Goal: Communication & Community: Answer question/provide support

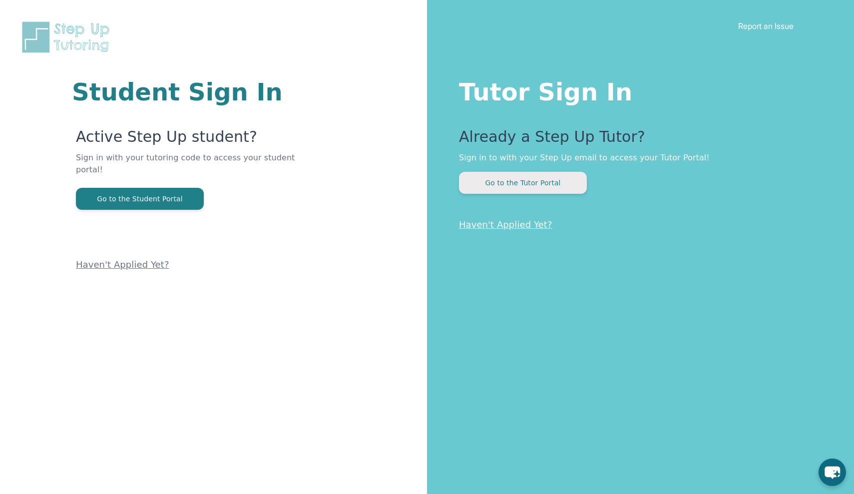
click at [495, 184] on button "Go to the Tutor Portal" at bounding box center [523, 183] width 128 height 22
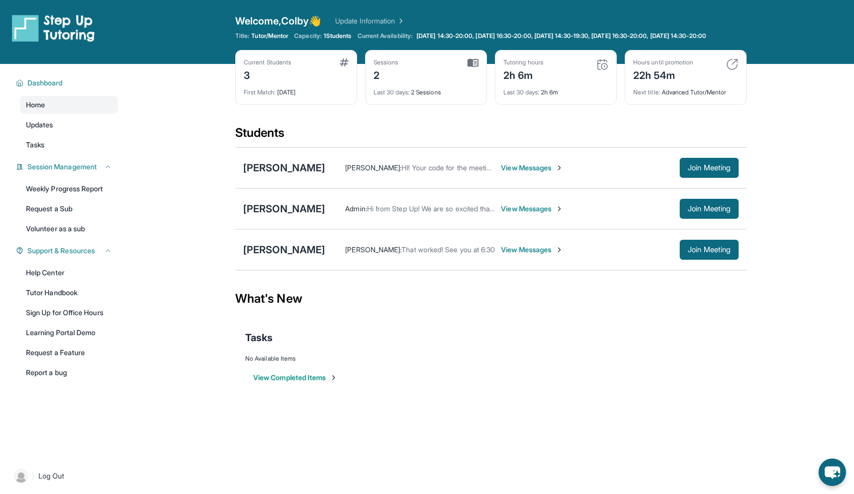
click at [527, 214] on span "View Messages" at bounding box center [532, 209] width 62 height 10
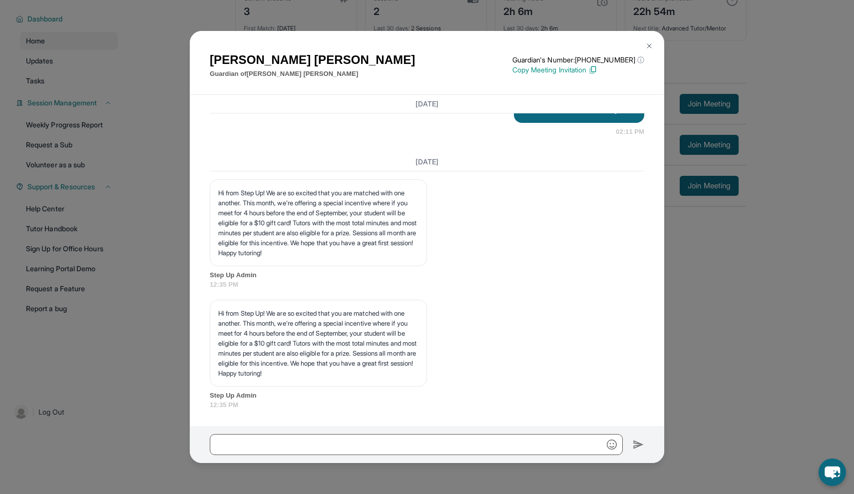
scroll to position [72, 0]
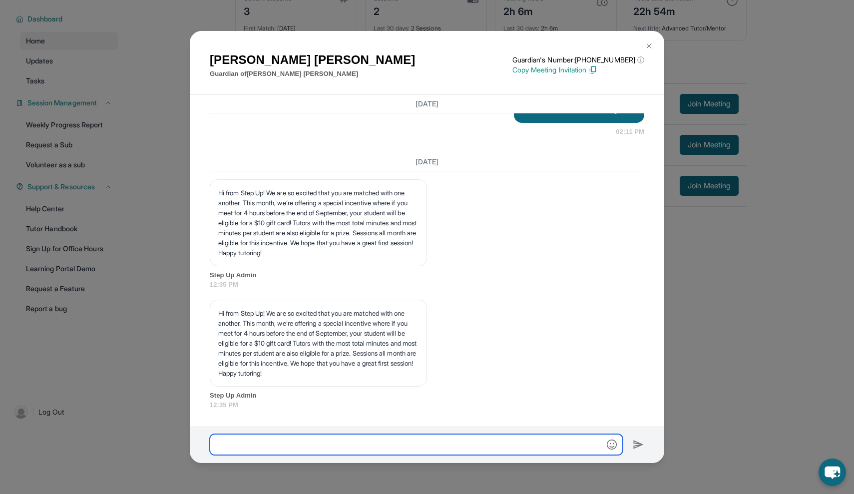
click at [410, 439] on input "text" at bounding box center [416, 444] width 413 height 21
type input "**********"
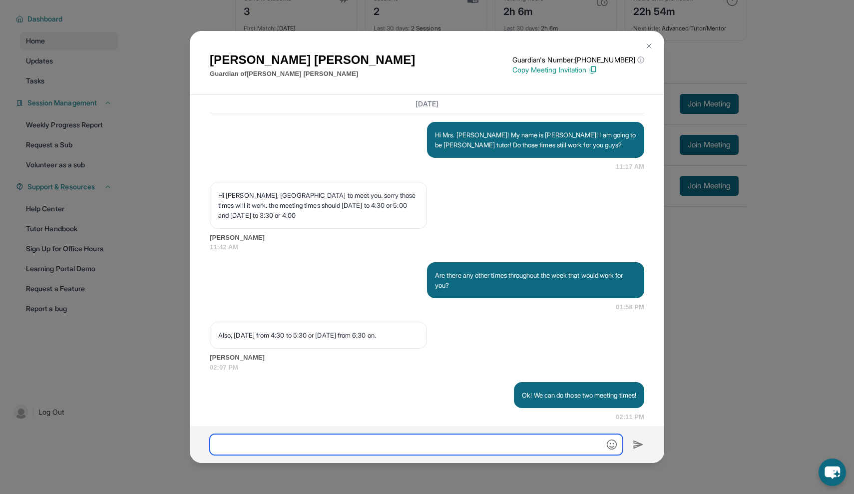
scroll to position [585, 0]
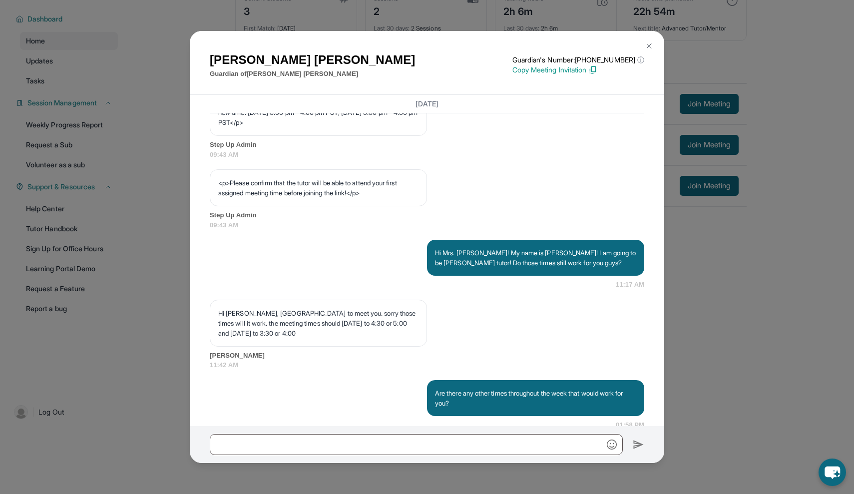
click at [651, 44] on img at bounding box center [650, 46] width 8 height 8
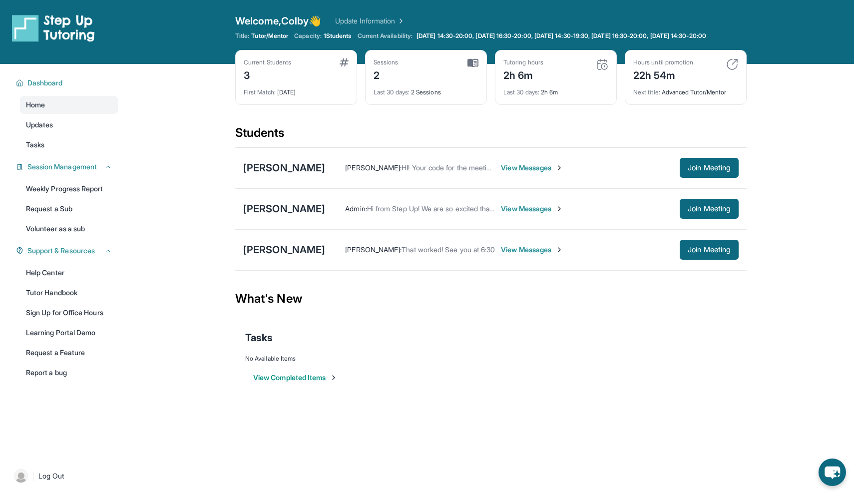
scroll to position [0, 0]
click at [279, 167] on div "[PERSON_NAME] [PERSON_NAME] : HI! Your code for the meeting is KP3UM9! I'm supe…" at bounding box center [491, 167] width 512 height 41
click at [279, 175] on div "[PERSON_NAME]" at bounding box center [284, 168] width 82 height 14
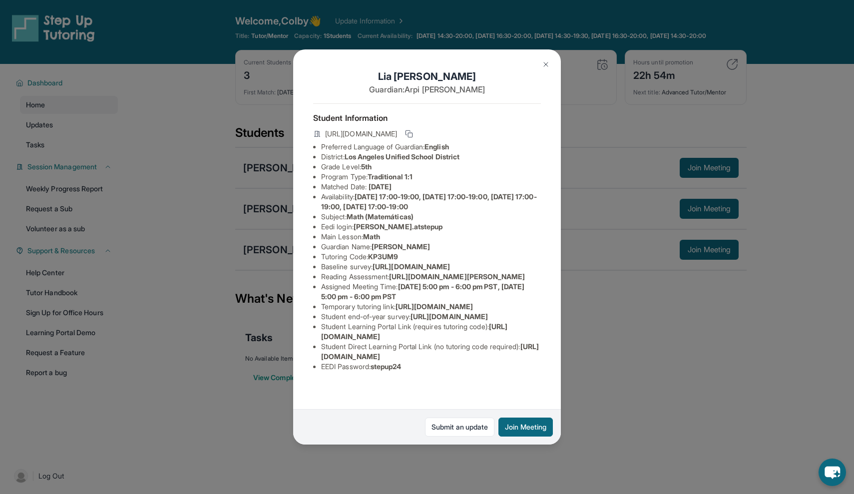
click at [542, 65] on img at bounding box center [546, 64] width 8 height 8
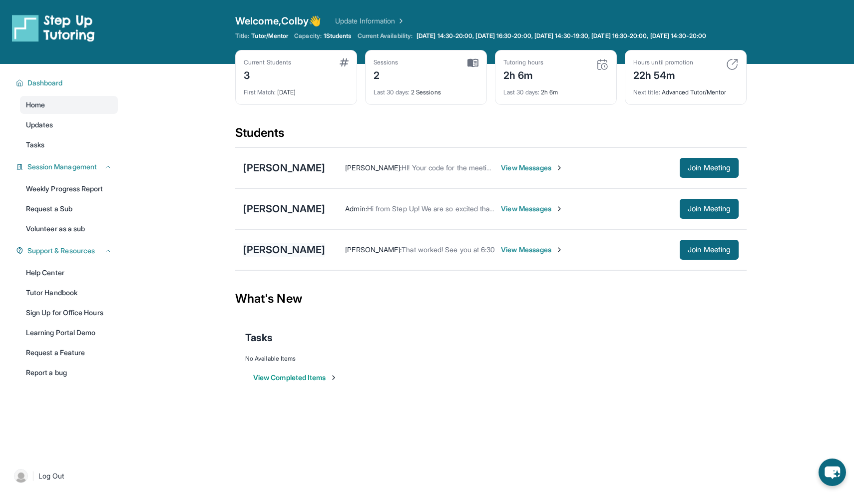
click at [267, 257] on div "[PERSON_NAME]" at bounding box center [284, 250] width 82 height 14
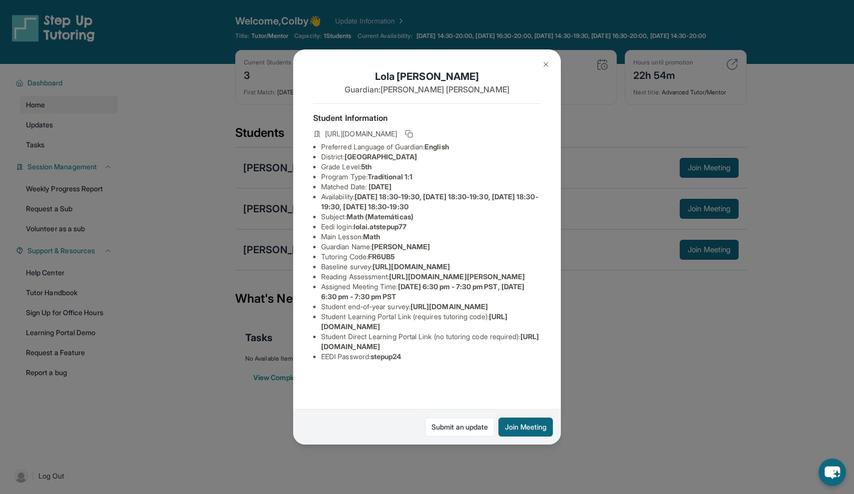
click at [544, 65] on img at bounding box center [546, 64] width 8 height 8
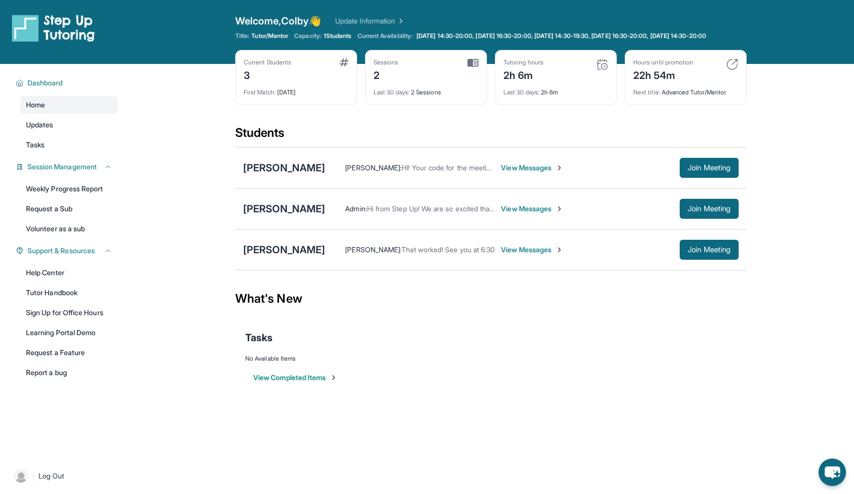
click at [293, 216] on div "[PERSON_NAME]" at bounding box center [284, 209] width 82 height 14
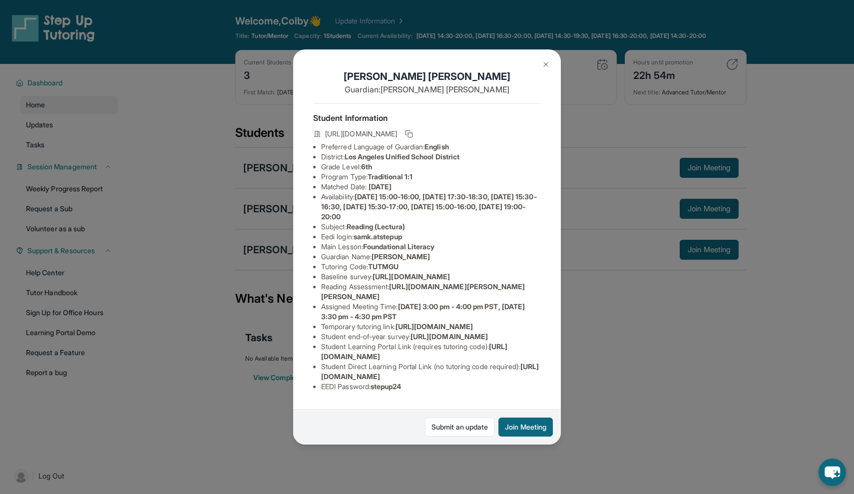
click at [548, 62] on img at bounding box center [546, 64] width 8 height 8
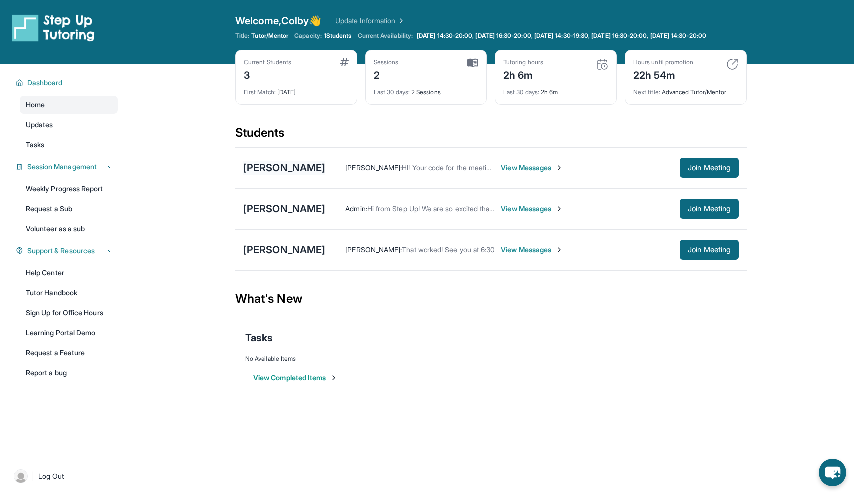
click at [290, 175] on div "[PERSON_NAME]" at bounding box center [284, 168] width 82 height 14
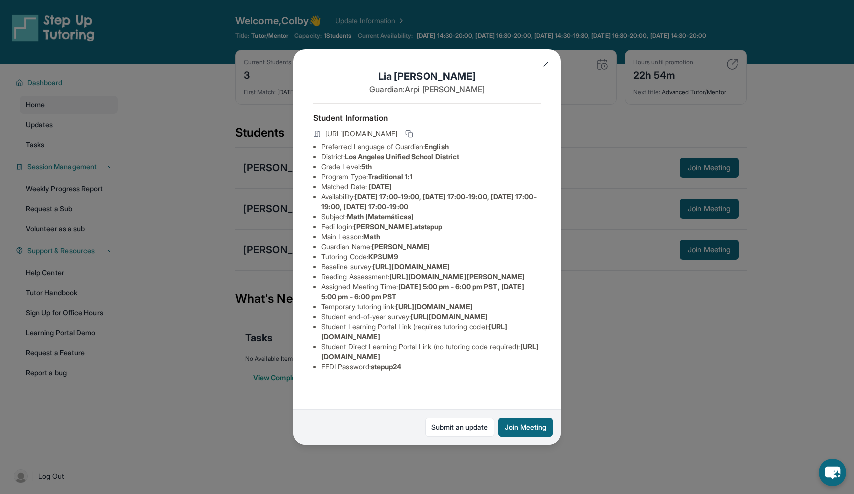
click at [547, 66] on img at bounding box center [546, 64] width 8 height 8
